Goal: Feedback & Contribution: Submit feedback/report problem

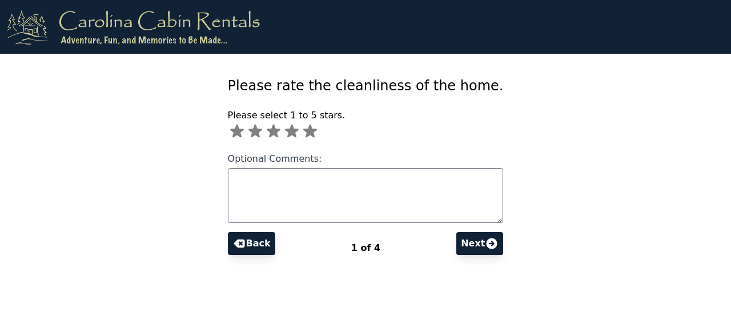
click at [317, 131] on icon at bounding box center [310, 131] width 14 height 13
click at [458, 244] on button "Next" at bounding box center [479, 243] width 47 height 23
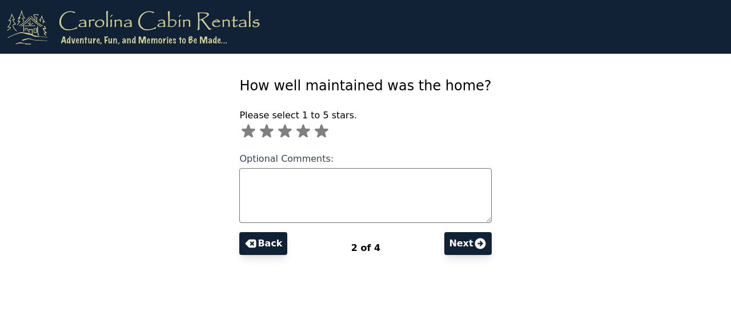
click at [328, 130] on icon at bounding box center [322, 131] width 14 height 13
click at [455, 245] on button "Next" at bounding box center [467, 243] width 47 height 23
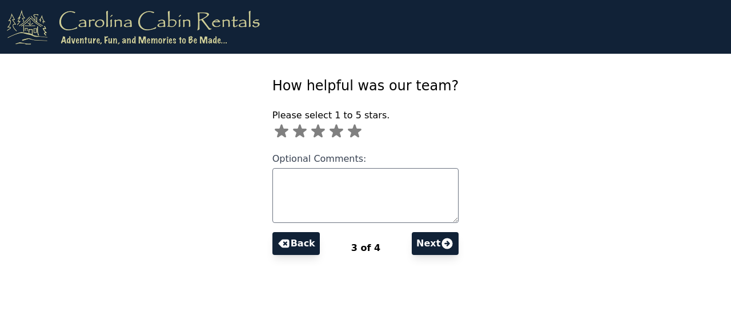
click at [362, 132] on icon at bounding box center [355, 131] width 14 height 13
click at [422, 243] on button "Next" at bounding box center [435, 243] width 47 height 23
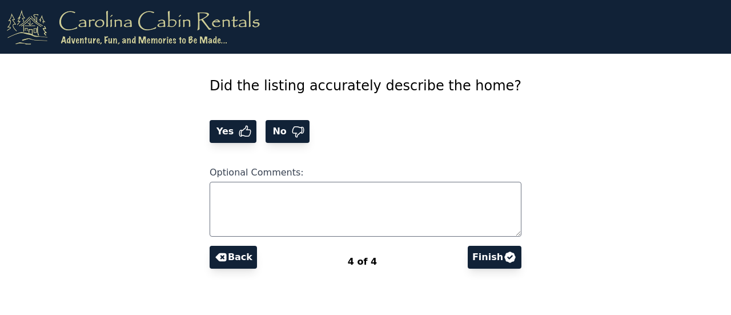
click at [251, 132] on icon at bounding box center [245, 131] width 11 height 10
click at [477, 262] on button "Finish" at bounding box center [495, 257] width 54 height 23
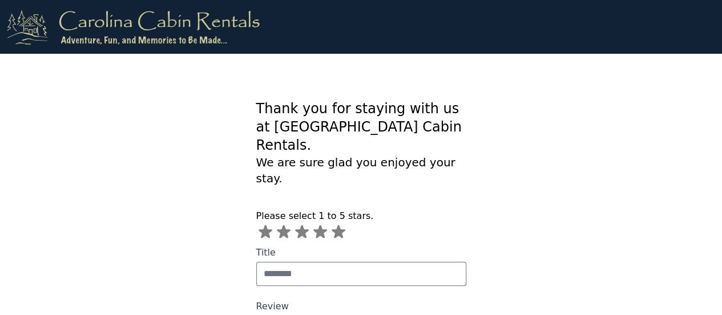
scroll to position [37, 0]
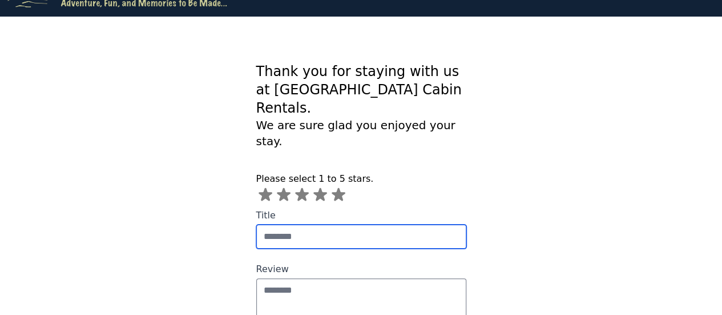
click at [256, 224] on input "Title" at bounding box center [361, 236] width 210 height 24
type input "**********"
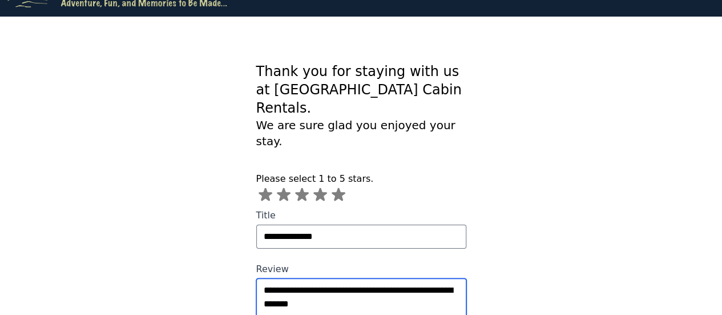
type textarea "**********"
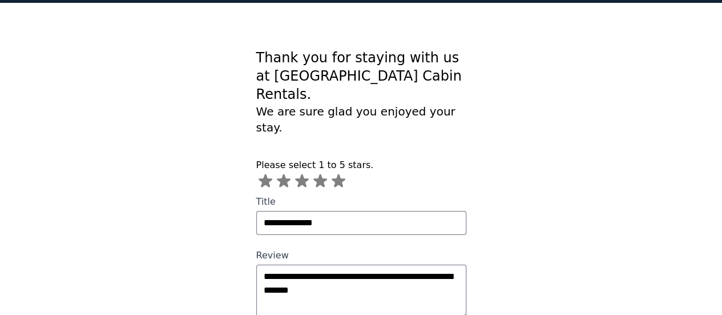
click at [332, 174] on icon at bounding box center [339, 180] width 14 height 13
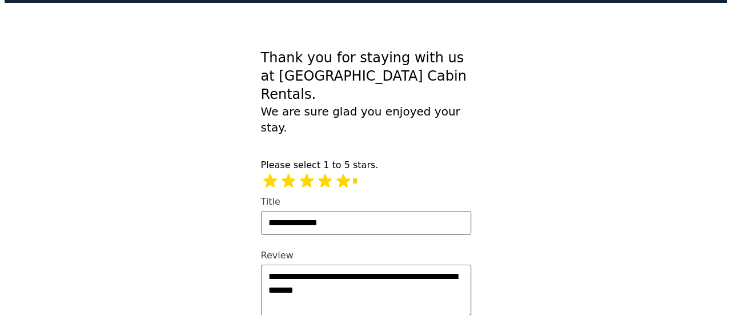
scroll to position [0, 0]
